Goal: Task Accomplishment & Management: Manage account settings

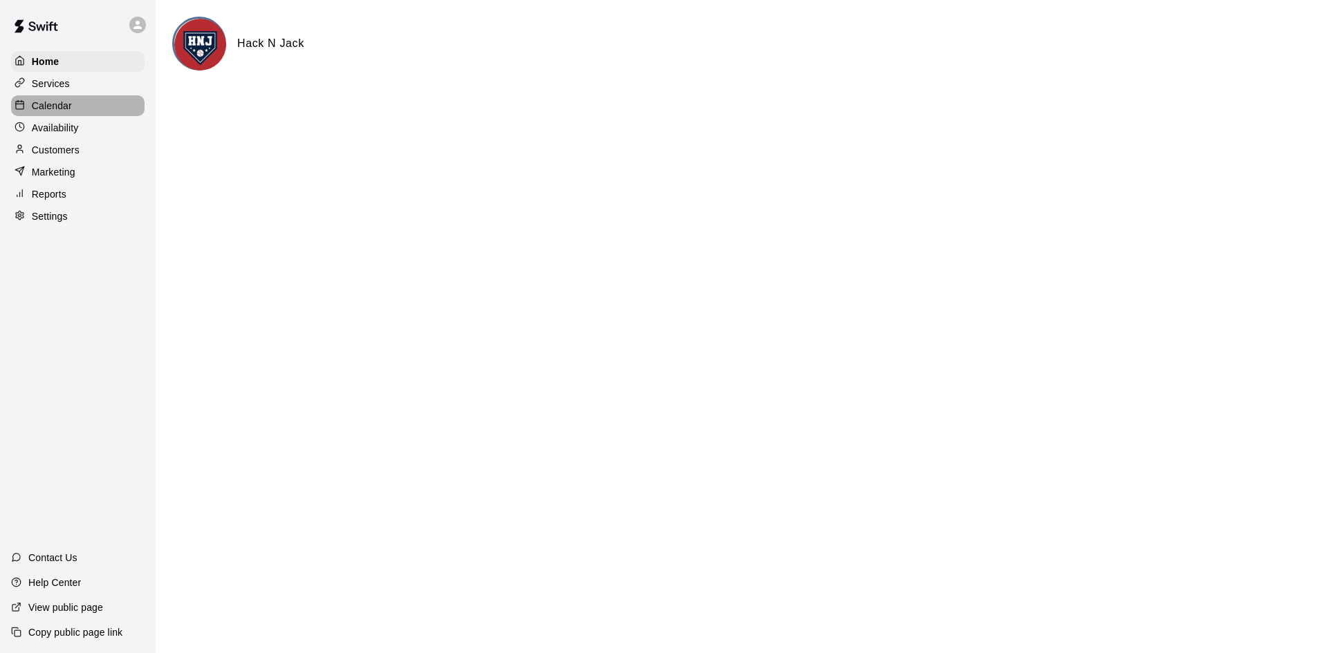
click at [45, 111] on p "Calendar" at bounding box center [52, 106] width 40 height 14
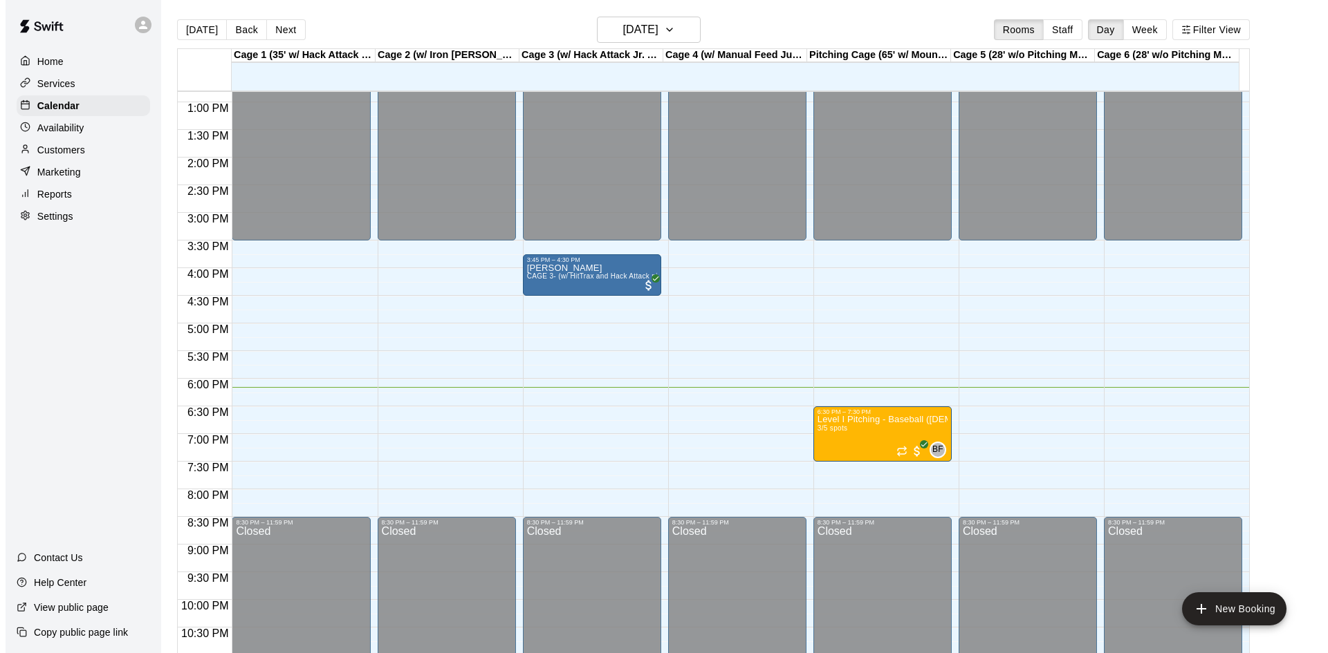
scroll to position [752, 0]
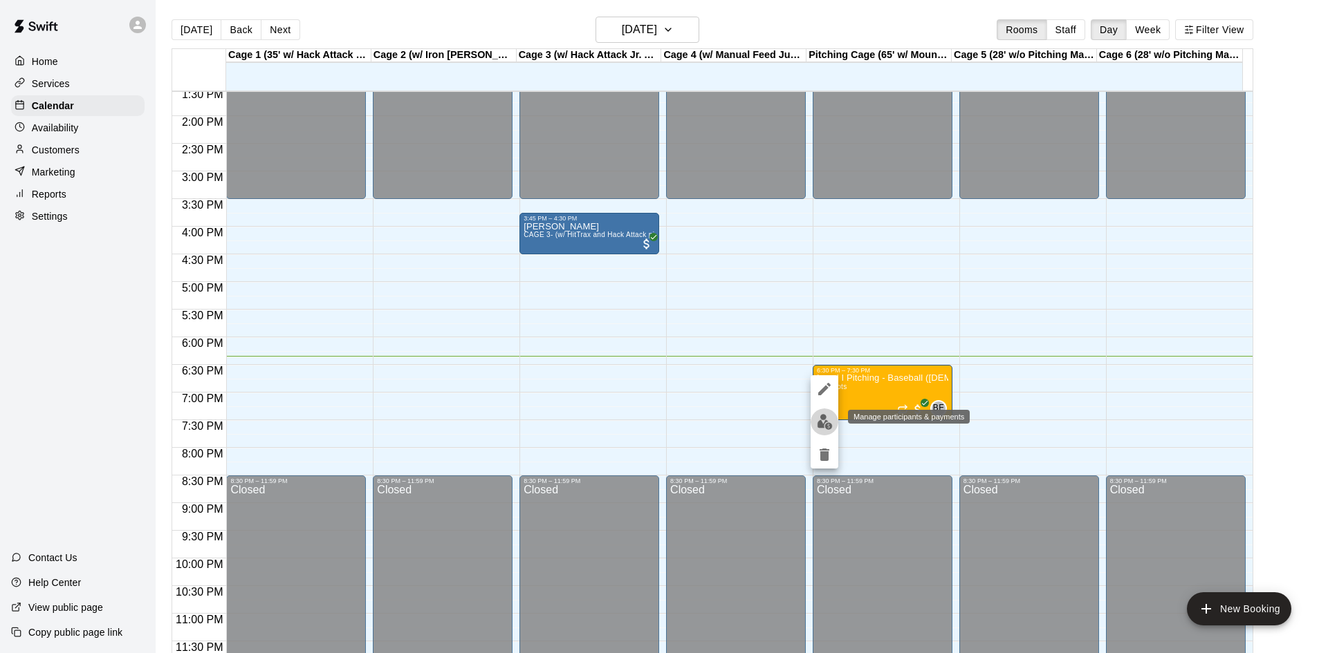
click at [823, 429] on img "edit" at bounding box center [825, 422] width 16 height 16
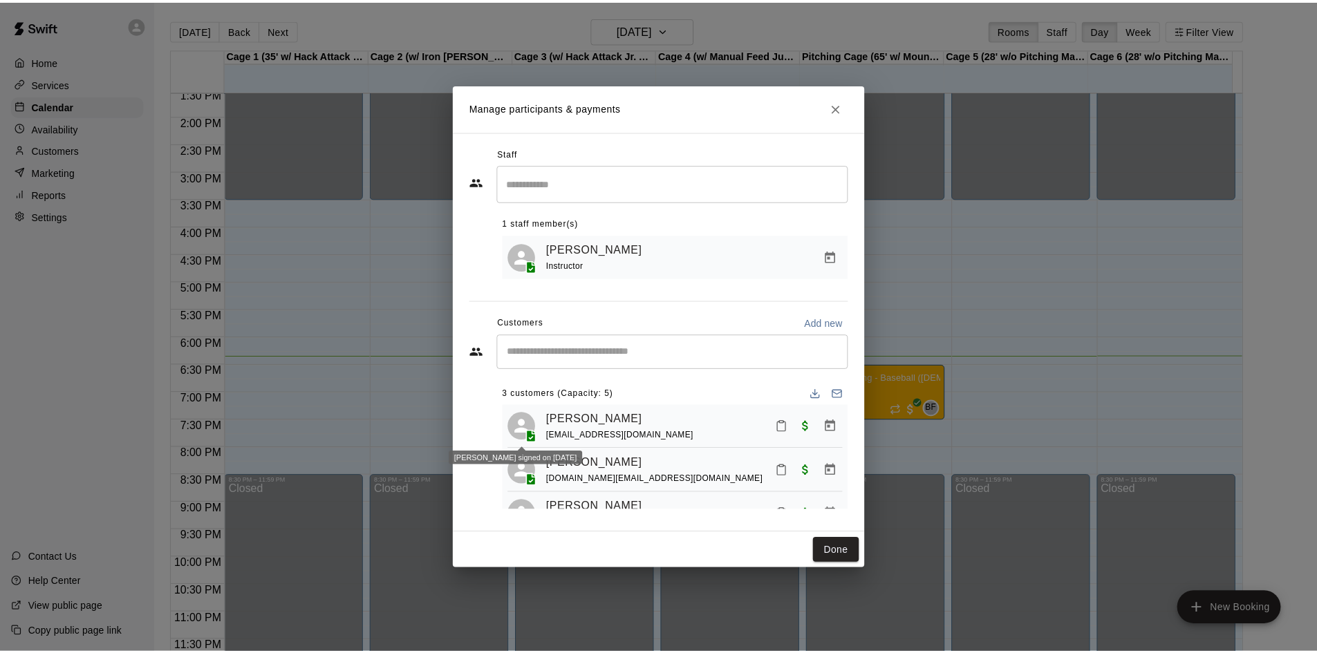
scroll to position [39, 0]
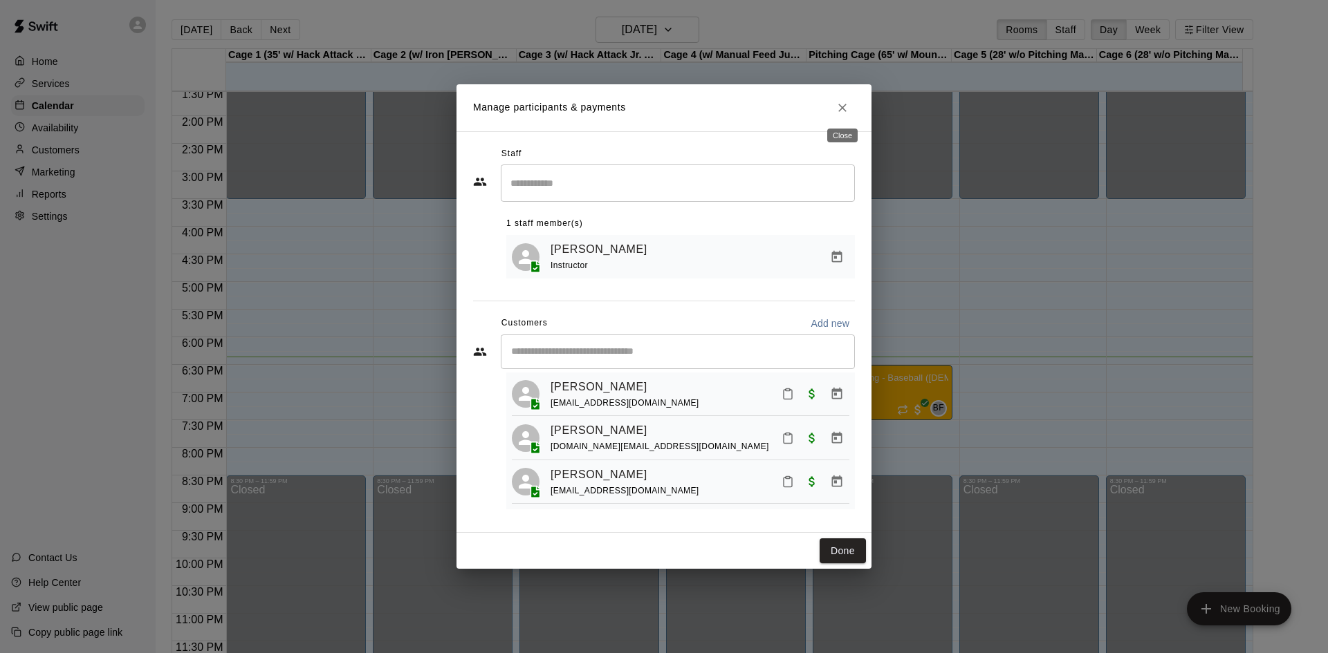
drag, startPoint x: 842, startPoint y: 109, endPoint x: 794, endPoint y: 94, distance: 50.7
click at [842, 109] on icon "Close" at bounding box center [842, 108] width 14 height 14
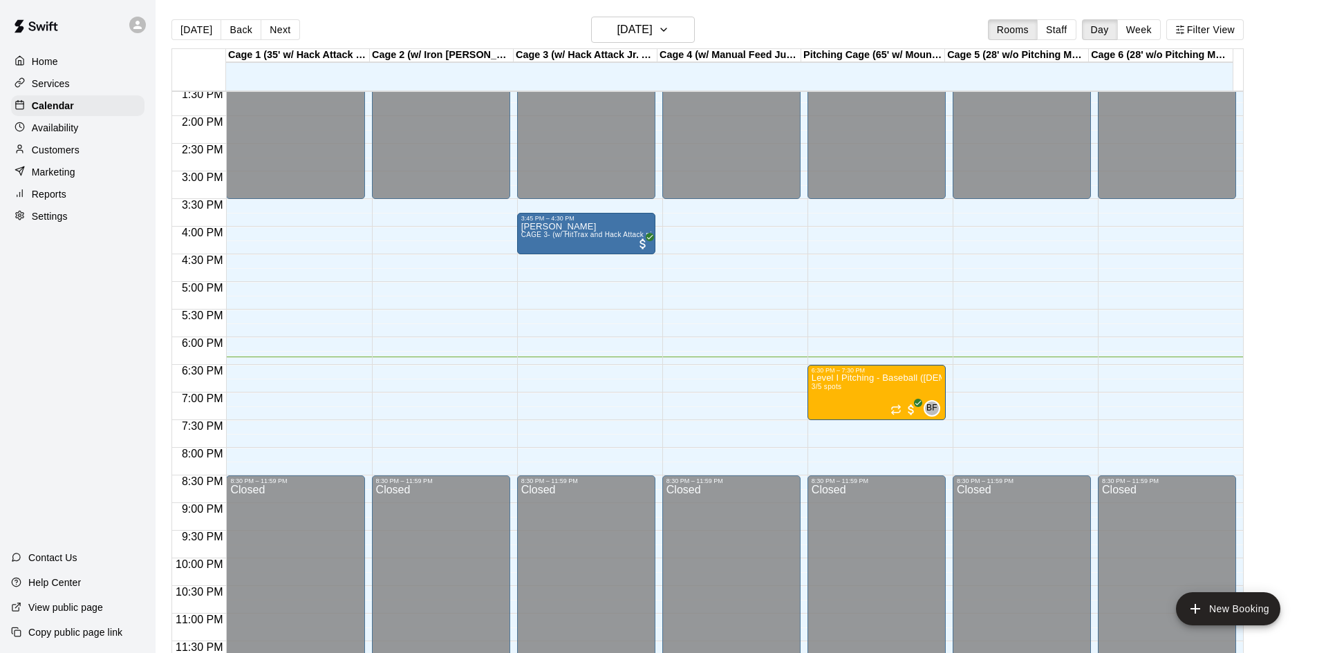
click at [509, 7] on main "[DATE] Back [DATE][DATE] Rooms Staff Day Week Filter View Cage 1 (35' w/ Hack A…" at bounding box center [737, 338] width 1162 height 676
click at [1157, 28] on button "Week" at bounding box center [1139, 29] width 44 height 21
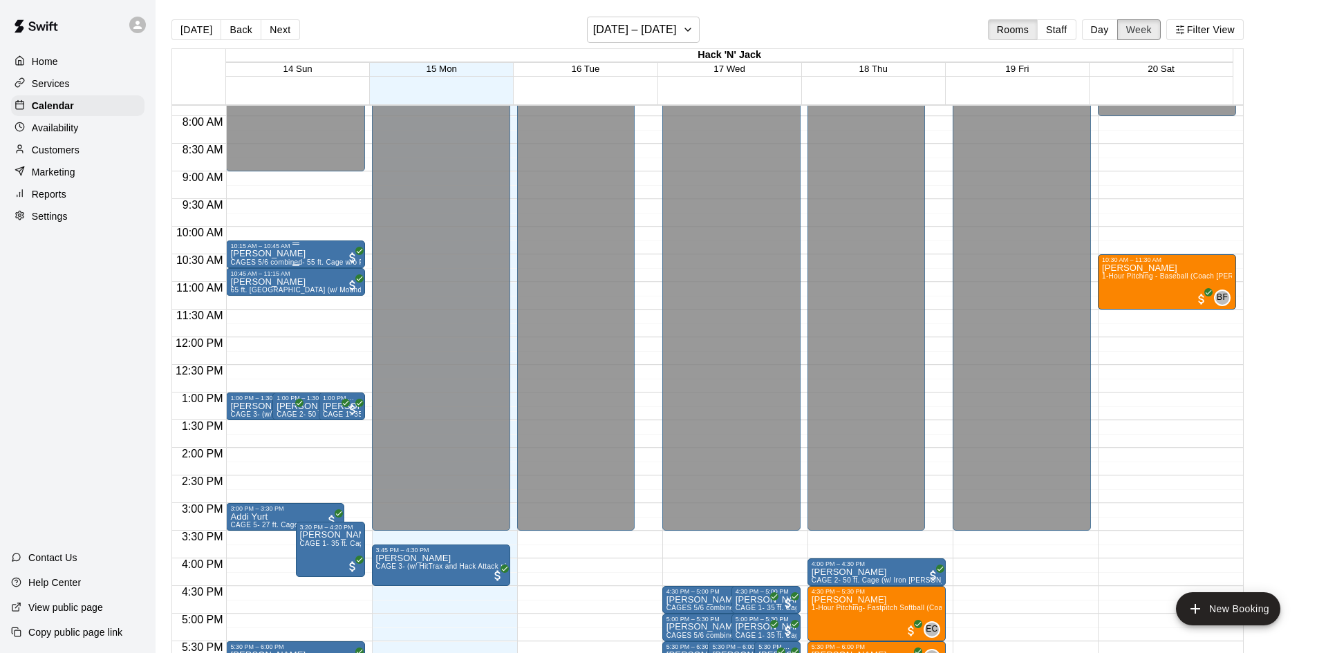
scroll to position [420, 0]
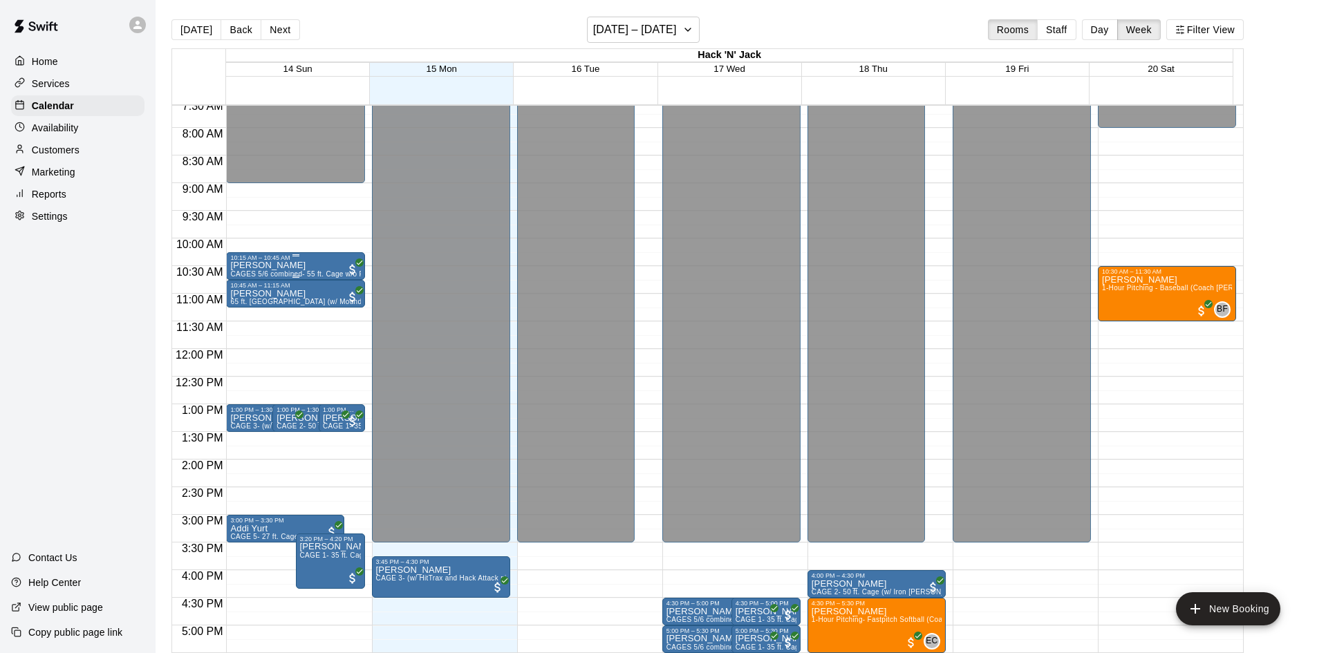
click at [313, 265] on div "[PERSON_NAME] 5/6 combined- 55 ft. Cage w/o Pitching Machine" at bounding box center [295, 587] width 130 height 653
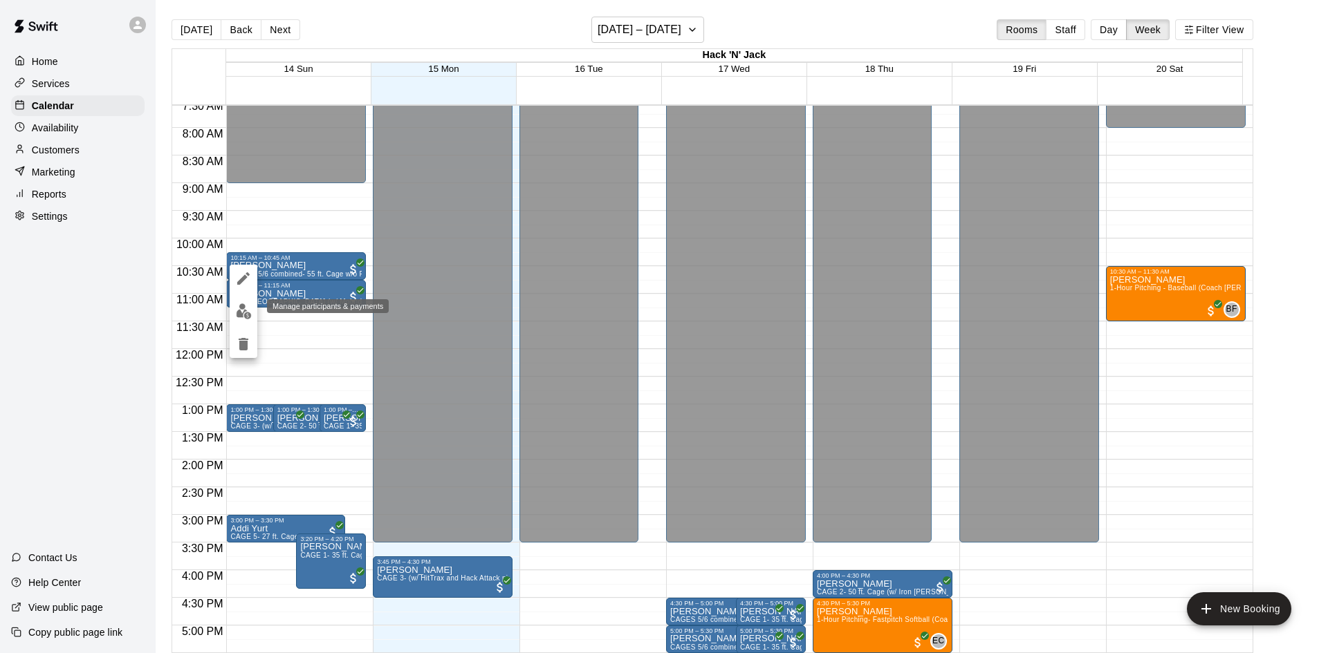
click at [245, 310] on img "edit" at bounding box center [244, 312] width 16 height 16
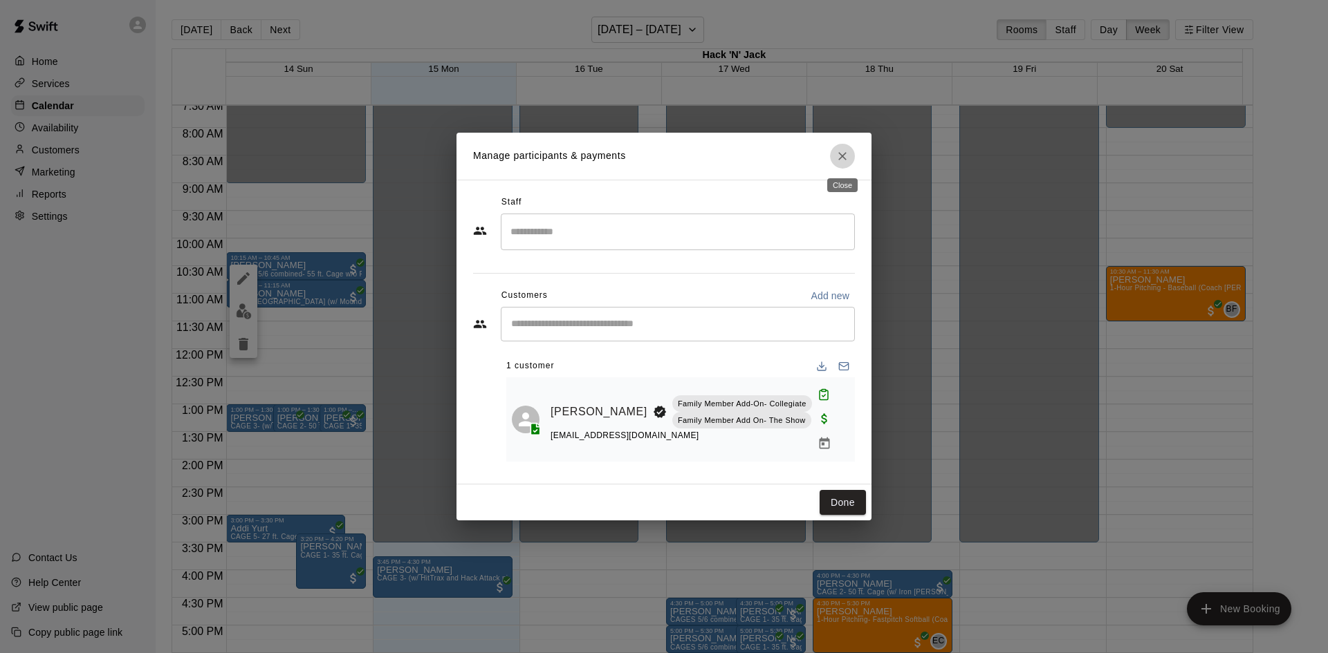
click at [841, 163] on button "Close" at bounding box center [842, 156] width 25 height 25
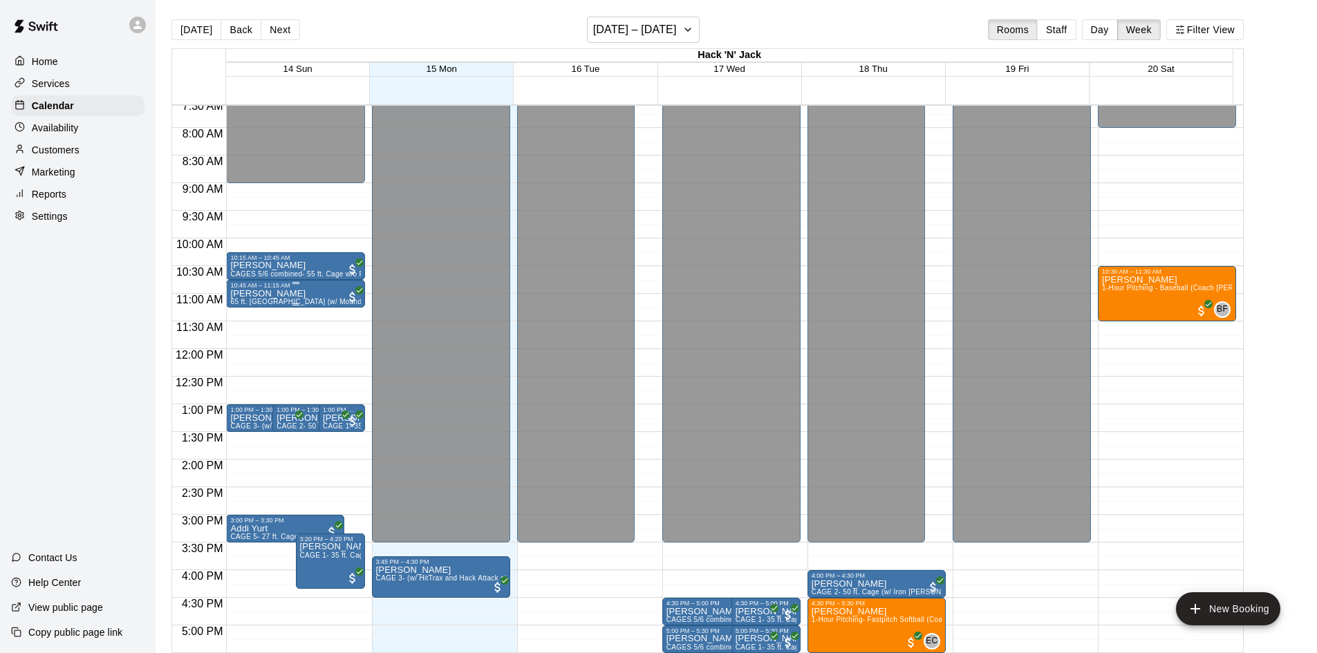
click at [273, 306] on div at bounding box center [295, 305] width 130 height 2
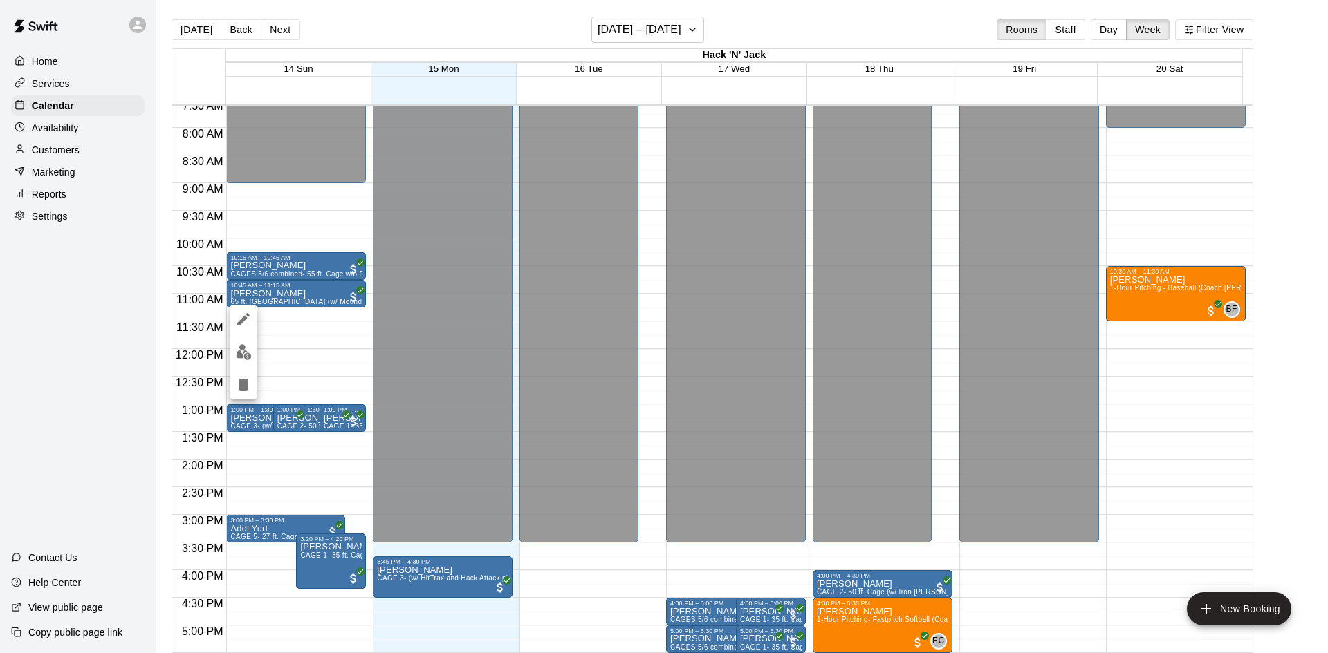
click at [243, 351] on img "edit" at bounding box center [244, 352] width 16 height 16
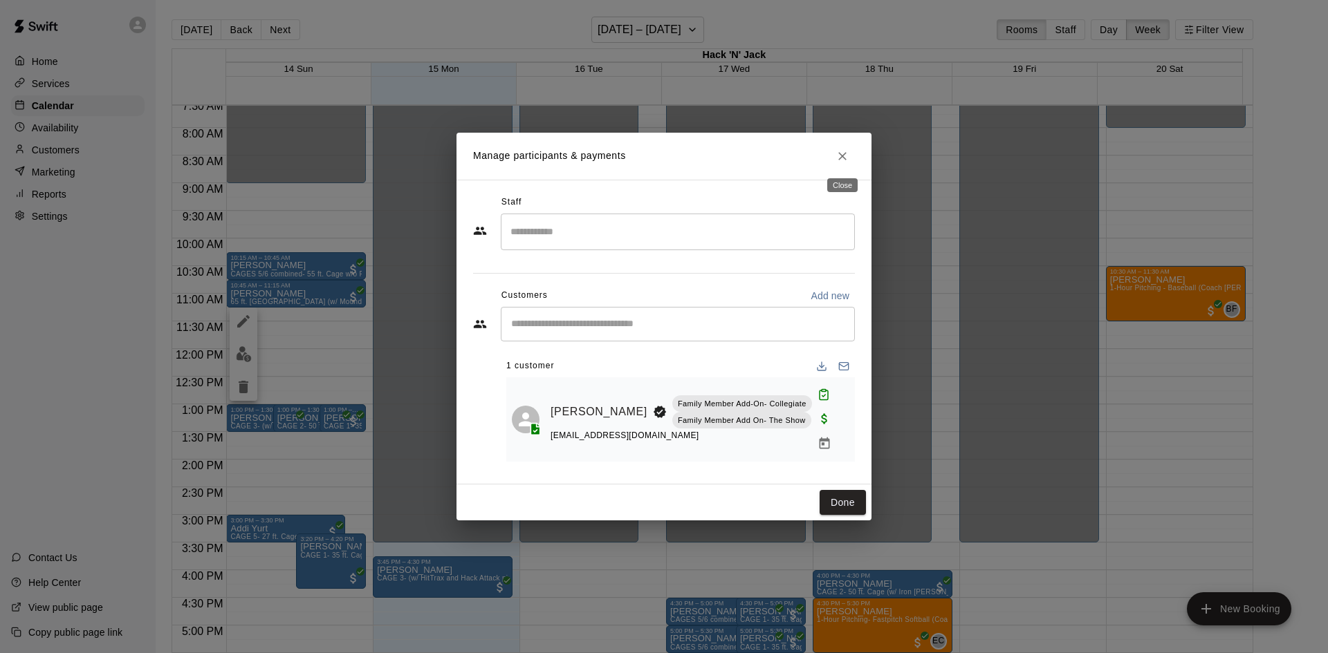
click at [842, 152] on icon "Close" at bounding box center [842, 156] width 14 height 14
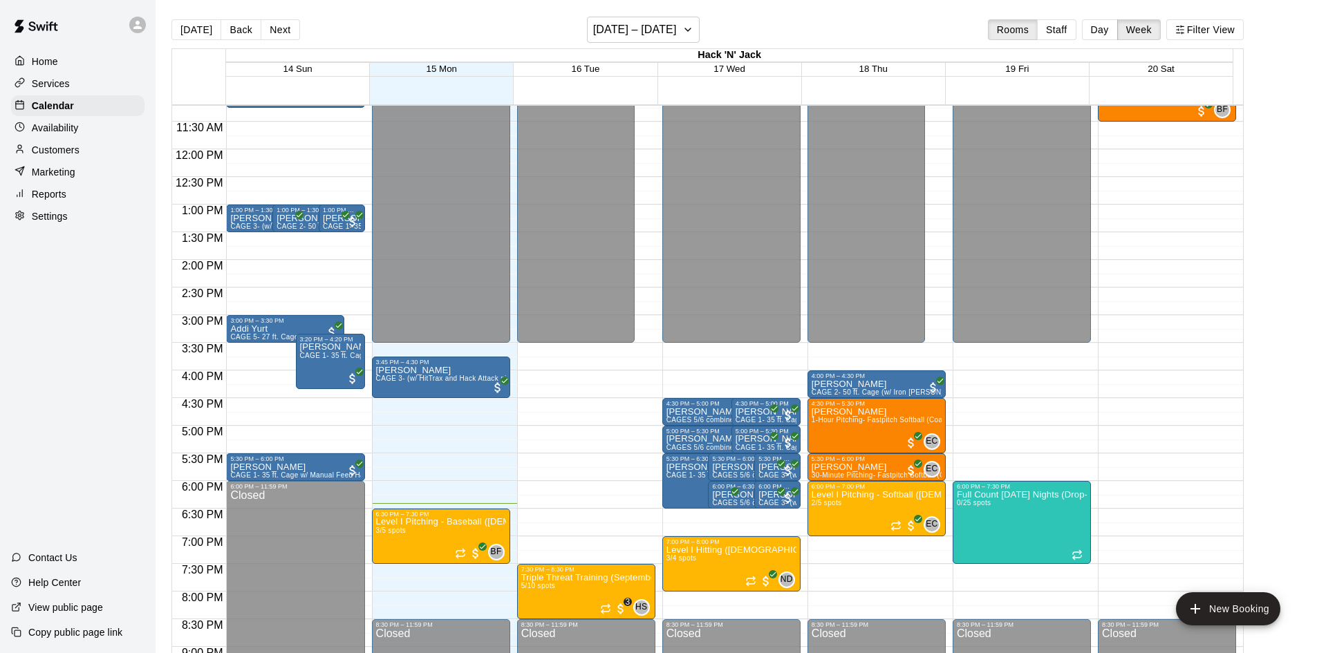
scroll to position [628, 0]
